Goal: Information Seeking & Learning: Compare options

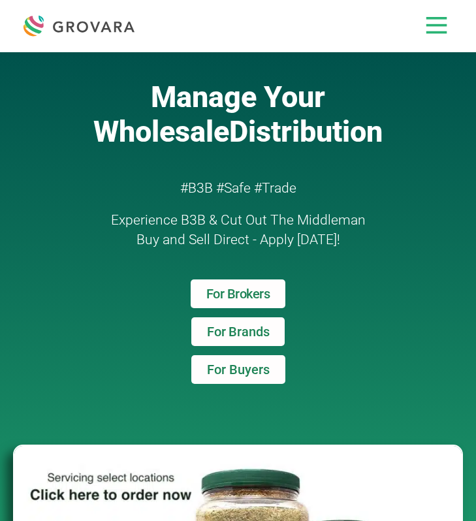
click at [441, 36] on div at bounding box center [436, 25] width 31 height 31
click at [435, 27] on icon at bounding box center [437, 26] width 22 height 18
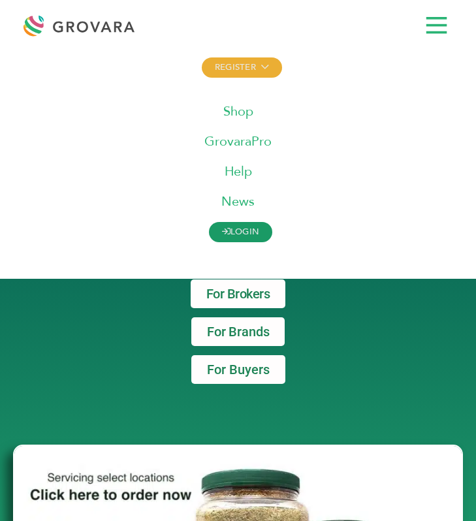
click at [245, 235] on link "LOGIN" at bounding box center [241, 232] width 64 height 20
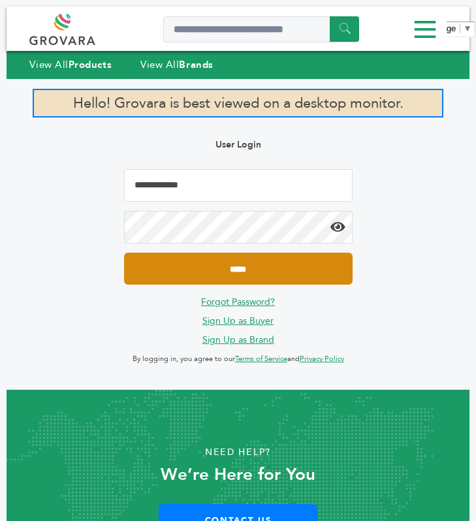
type input "**********"
click at [217, 272] on input "*****" at bounding box center [238, 269] width 228 height 32
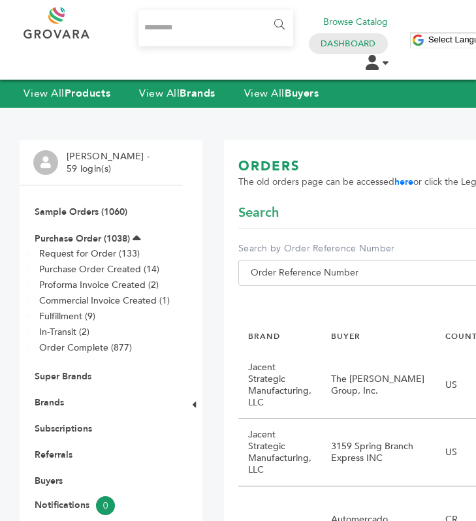
click at [180, 29] on input "Search..." at bounding box center [215, 28] width 155 height 37
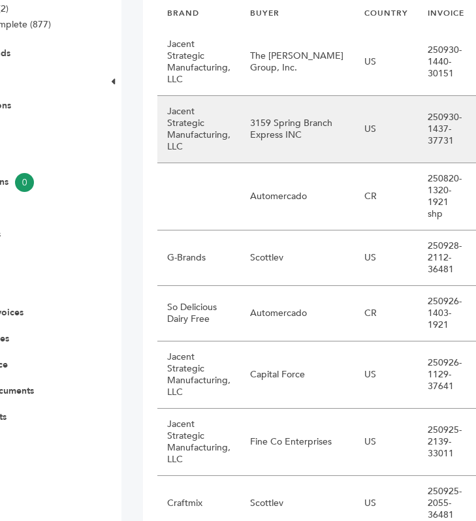
scroll to position [0, 49]
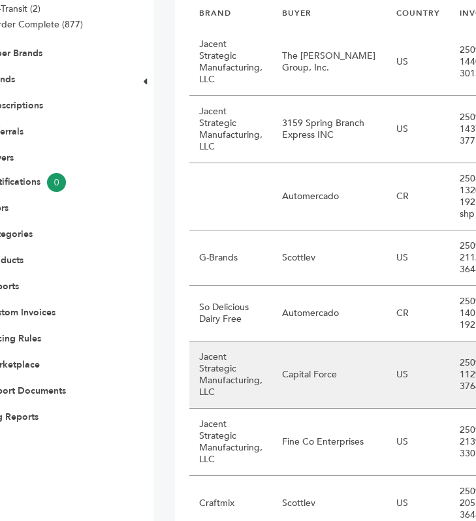
click at [226, 367] on td "Jacent Strategic Manufacturing, LLC" at bounding box center [230, 374] width 83 height 67
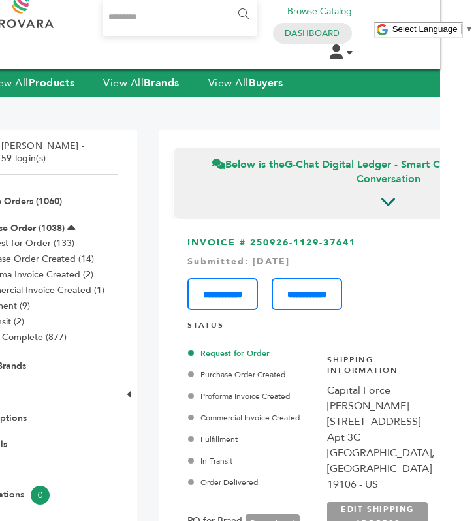
scroll to position [0, 36]
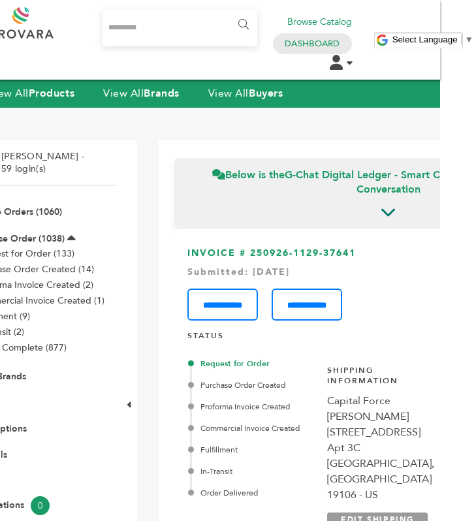
click at [146, 36] on input "Search..." at bounding box center [179, 28] width 155 height 37
type input "*"
type input "******"
click at [228, 12] on input "******" at bounding box center [242, 25] width 29 height 26
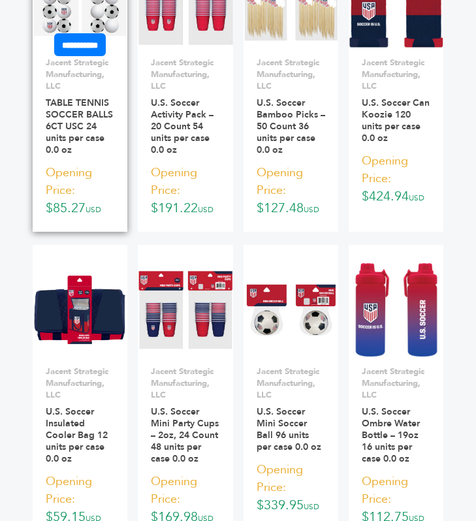
scroll to position [111, 0]
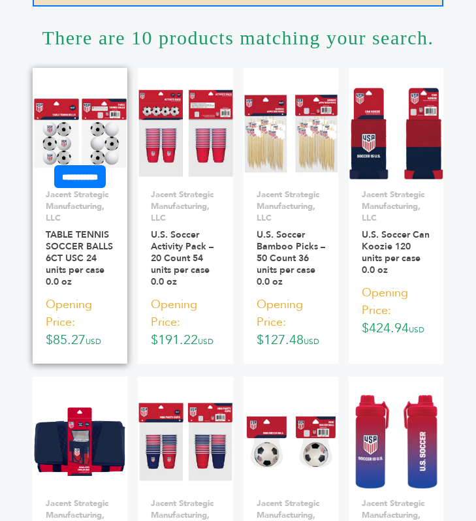
click at [80, 132] on img at bounding box center [80, 133] width 95 height 72
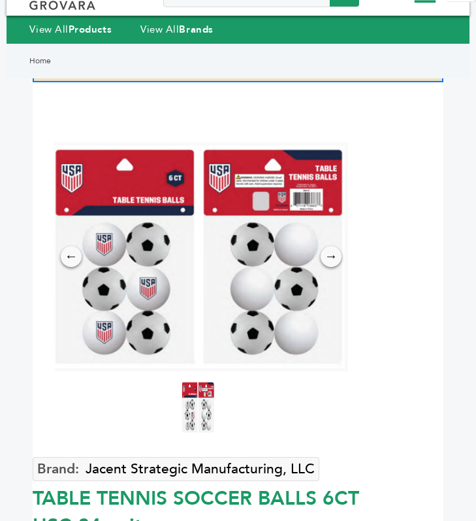
scroll to position [41, 0]
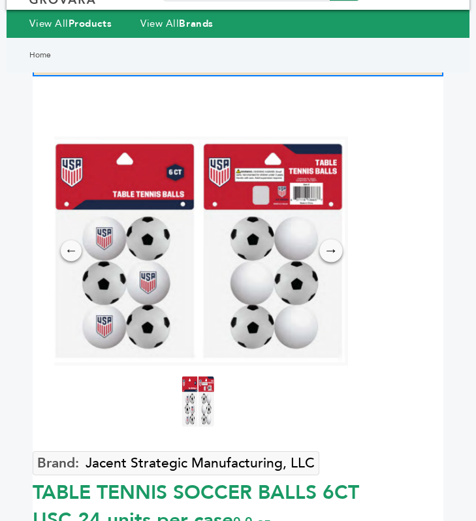
click at [333, 248] on div "→" at bounding box center [330, 251] width 23 height 23
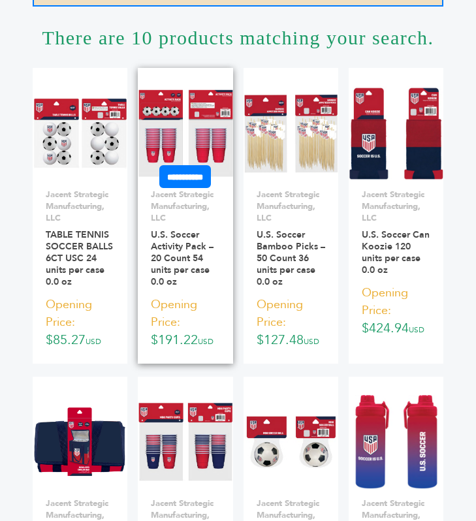
click at [166, 133] on img at bounding box center [185, 132] width 95 height 87
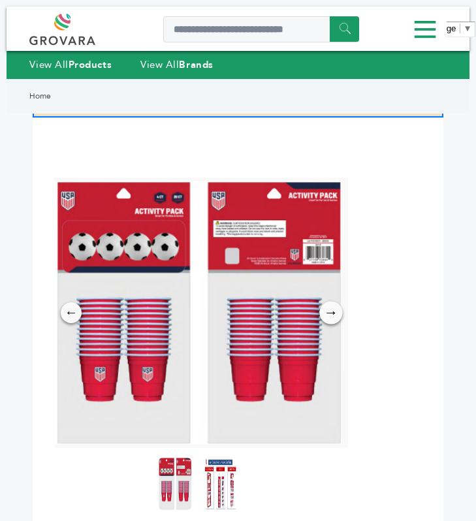
click at [331, 313] on div "→" at bounding box center [330, 312] width 23 height 23
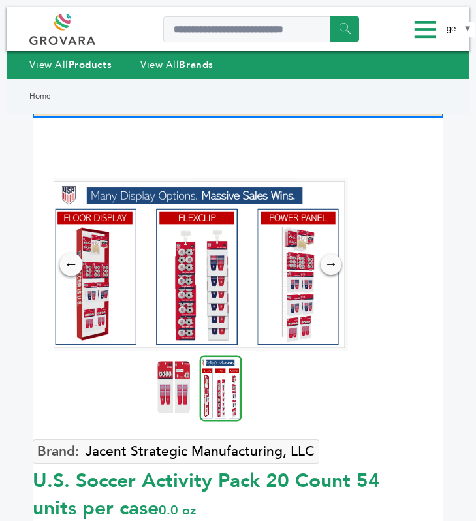
click at [72, 262] on div "←" at bounding box center [70, 264] width 23 height 23
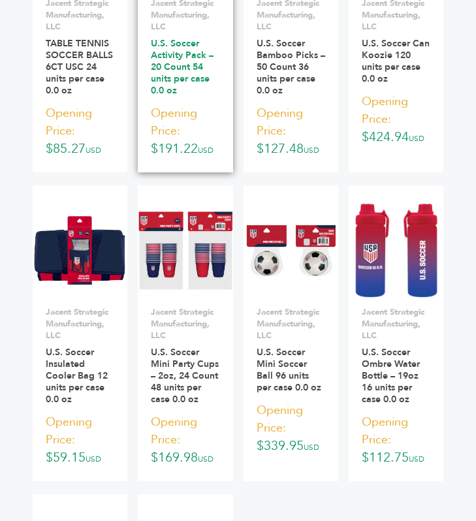
scroll to position [305, 0]
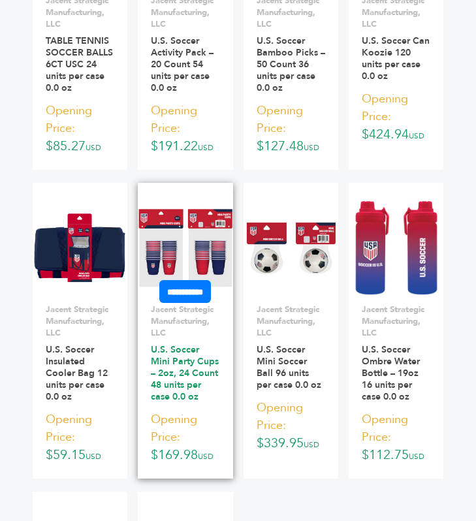
click at [186, 364] on link "U.S. Soccer Mini Party Cups – 2oz, 24 Count 48 units per case 0.0 oz" at bounding box center [185, 372] width 68 height 59
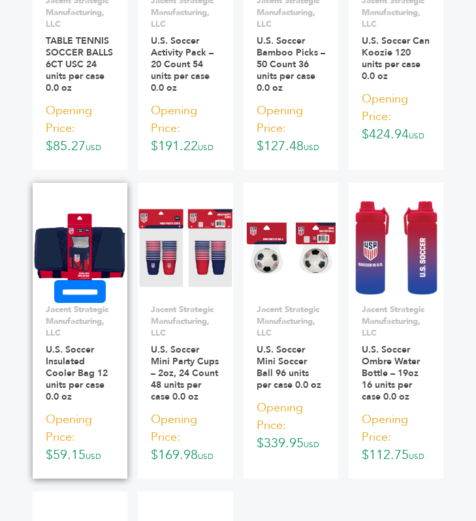
click at [87, 233] on img at bounding box center [80, 247] width 95 height 72
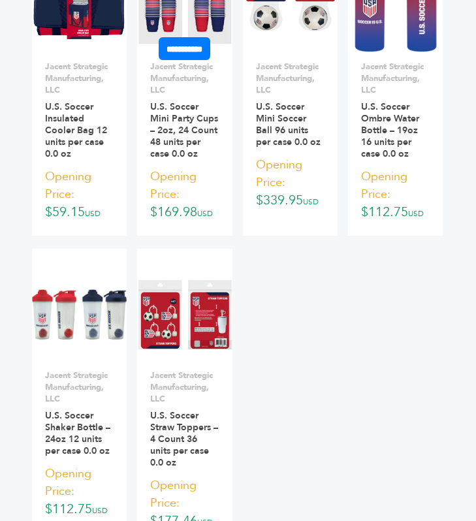
scroll to position [548, 1]
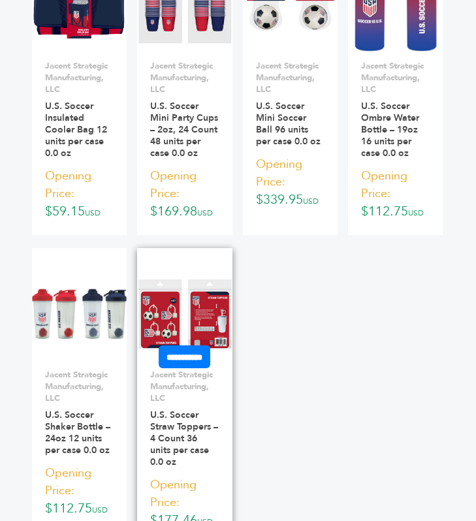
click at [165, 319] on img at bounding box center [184, 313] width 95 height 70
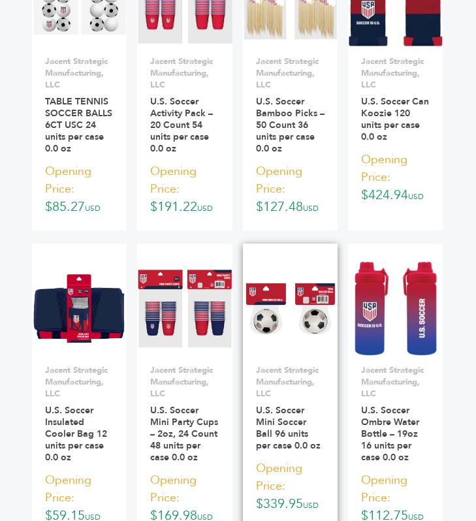
scroll to position [246, 1]
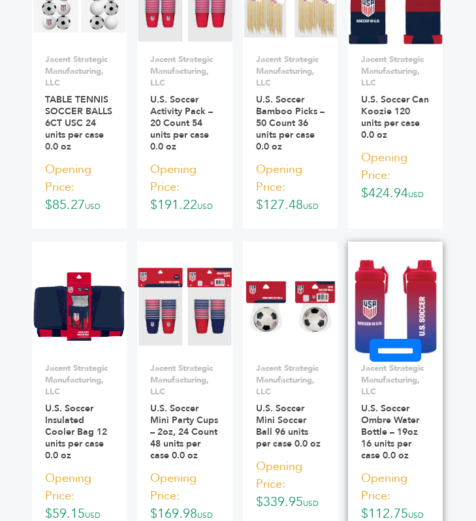
click at [389, 296] on img at bounding box center [395, 307] width 87 height 94
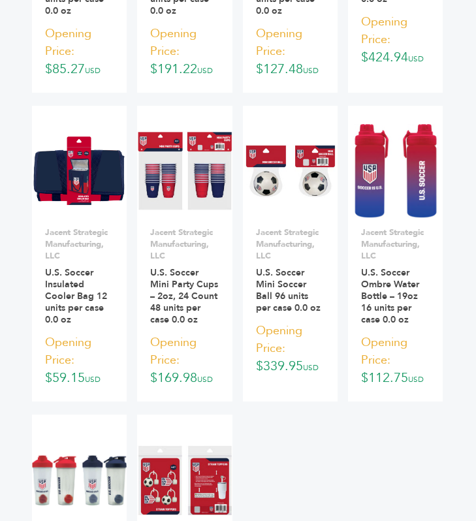
scroll to position [424, 1]
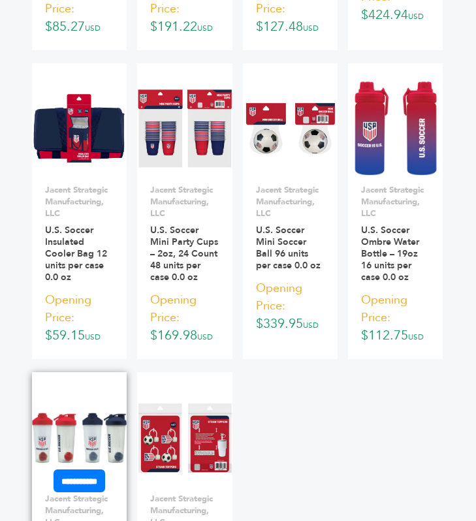
click at [83, 408] on link at bounding box center [79, 437] width 95 height 111
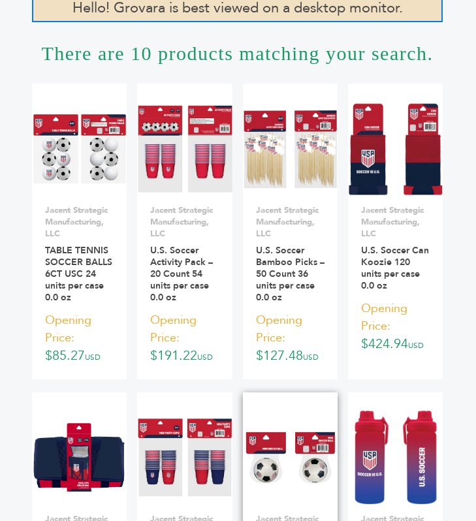
scroll to position [93, 1]
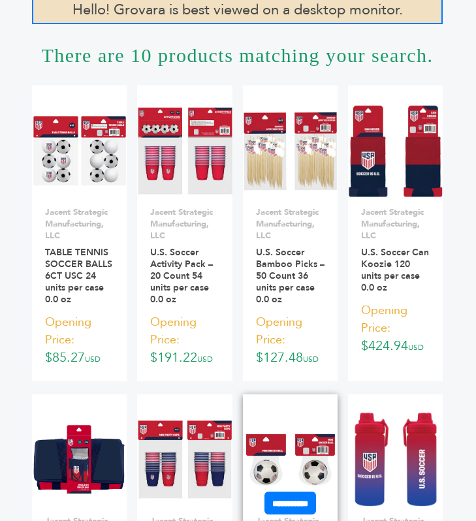
click at [289, 433] on img at bounding box center [290, 460] width 95 height 54
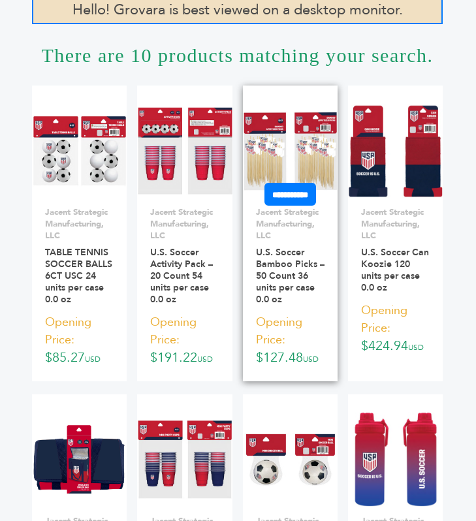
click at [264, 160] on img at bounding box center [290, 151] width 95 height 80
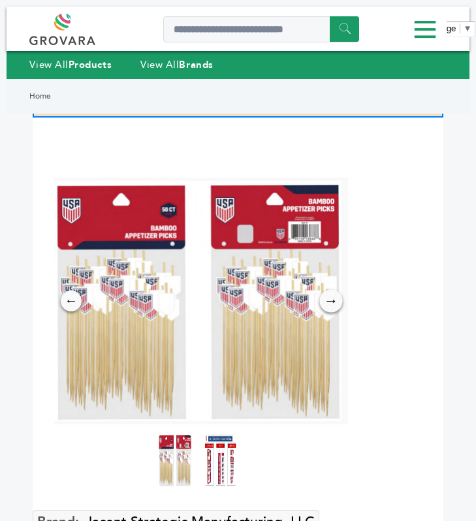
click at [330, 296] on div "→" at bounding box center [330, 301] width 23 height 23
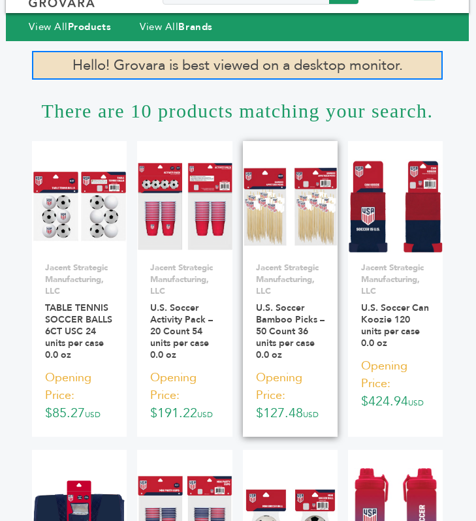
scroll to position [25, 1]
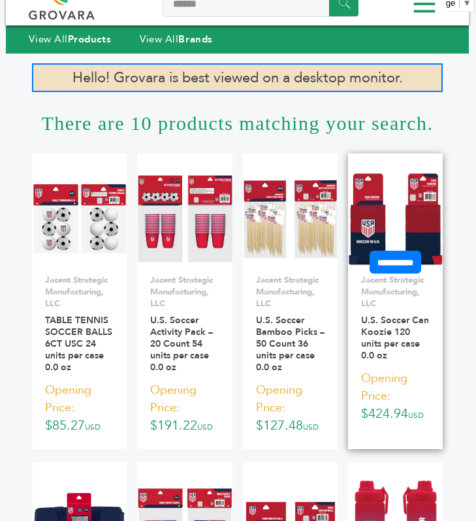
click at [365, 240] on img at bounding box center [395, 219] width 95 height 94
